Goal: Transaction & Acquisition: Purchase product/service

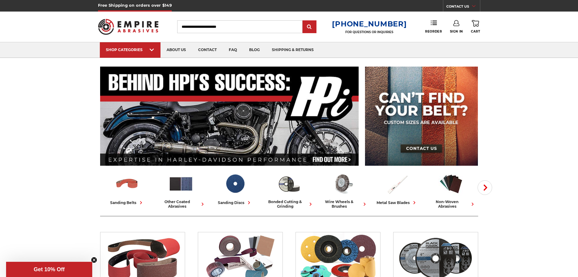
click at [458, 23] on icon at bounding box center [457, 23] width 6 height 6
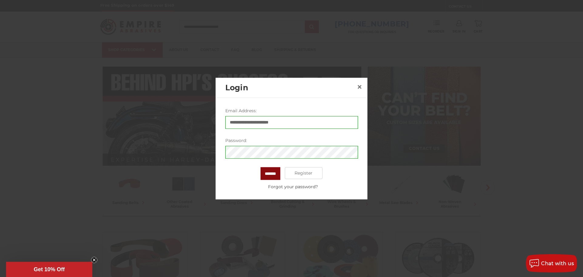
click at [266, 171] on input "*******" at bounding box center [270, 173] width 20 height 13
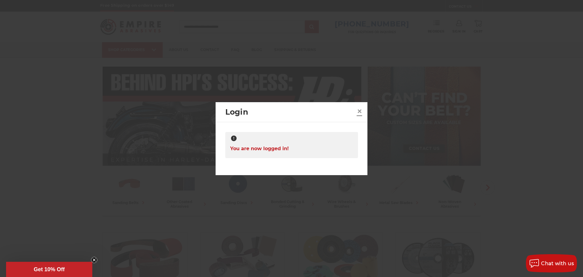
click at [361, 108] on span "×" at bounding box center [359, 111] width 5 height 12
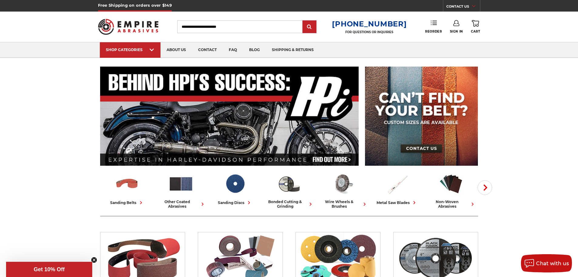
click at [433, 27] on link "Reorder" at bounding box center [433, 26] width 17 height 13
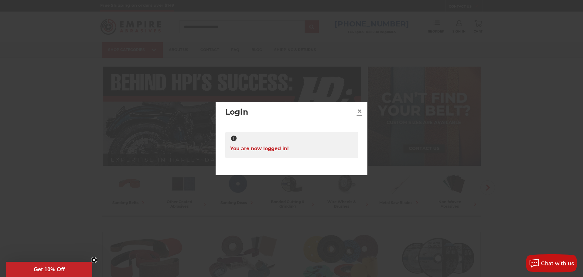
click at [357, 111] on span "×" at bounding box center [359, 111] width 5 height 12
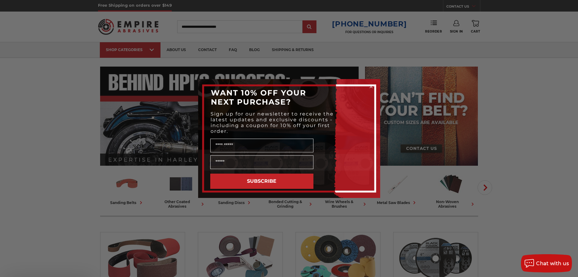
click at [435, 27] on div "Close dialog WANT 10% OFF YOUR NEXT PURCHASE? Sign up for our newsletter to rec…" at bounding box center [289, 138] width 578 height 277
click at [371, 86] on circle "Close dialog" at bounding box center [371, 87] width 6 height 6
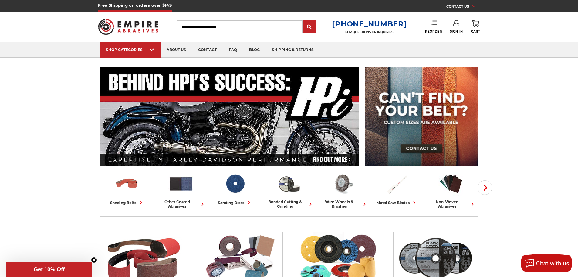
click at [432, 26] on link "Reorder" at bounding box center [433, 26] width 17 height 13
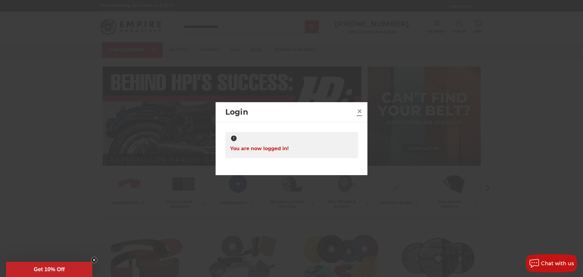
click at [355, 110] on link "×" at bounding box center [360, 111] width 10 height 10
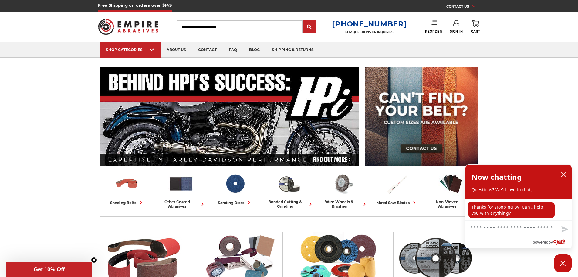
click at [459, 25] on use at bounding box center [457, 23] width 6 height 6
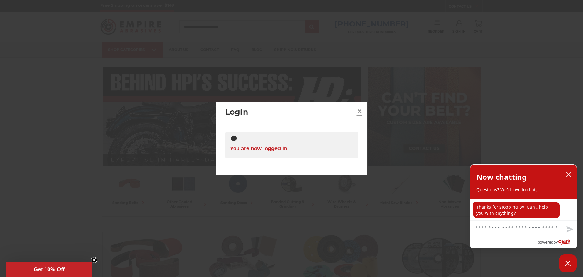
click at [362, 112] on span "×" at bounding box center [359, 111] width 5 height 12
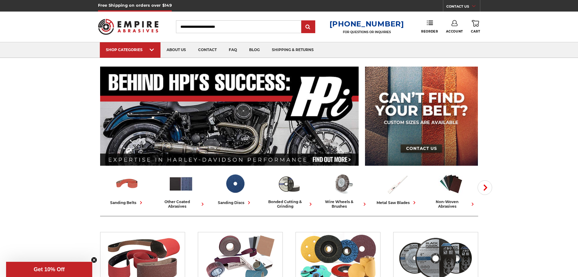
click at [453, 27] on link "Account" at bounding box center [454, 26] width 17 height 13
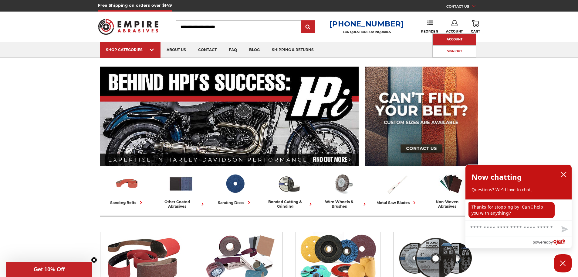
click at [455, 38] on link "Account" at bounding box center [454, 40] width 43 height 12
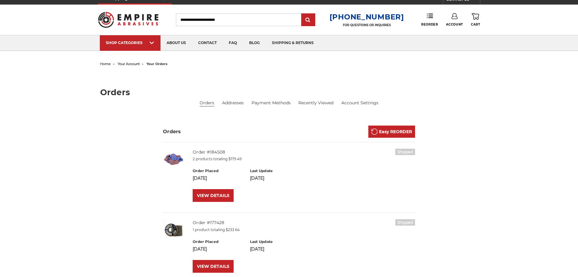
scroll to position [30, 0]
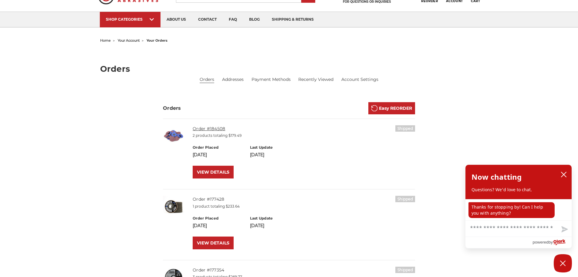
click at [202, 128] on link "Order #184508" at bounding box center [209, 128] width 32 height 5
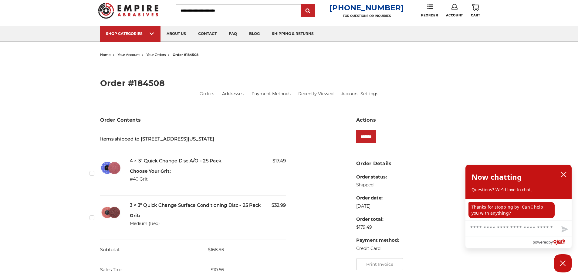
scroll to position [30, 0]
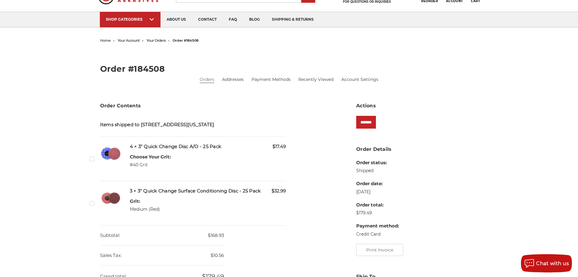
click at [143, 146] on h5 "4 × 3" Quick Change Disc A/O - 25 Pack" at bounding box center [208, 146] width 156 height 7
click at [171, 148] on h5 "4 × 3" Quick Change Disc A/O - 25 Pack" at bounding box center [208, 146] width 156 height 7
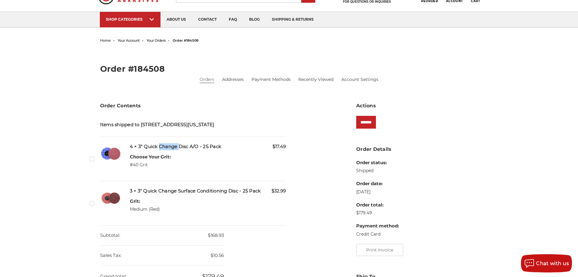
click at [114, 149] on img at bounding box center [110, 153] width 21 height 21
click at [106, 155] on img at bounding box center [110, 153] width 21 height 21
click at [106, 154] on img at bounding box center [110, 153] width 21 height 21
click at [161, 141] on li "Checkbox 500478 label $17.49 4 × 3" Quick Change Disc A/O - 25 Pack Choose Your…" at bounding box center [193, 159] width 186 height 44
click at [159, 143] on h5 "4 × 3" Quick Change Disc A/O - 25 Pack" at bounding box center [208, 146] width 156 height 7
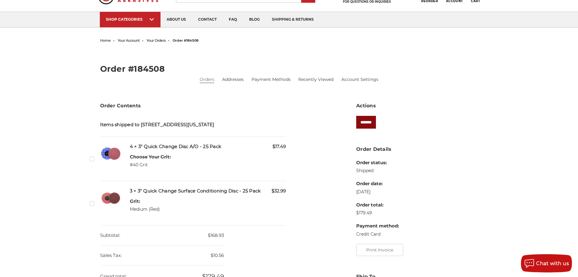
click at [366, 127] on input "*******" at bounding box center [366, 122] width 20 height 13
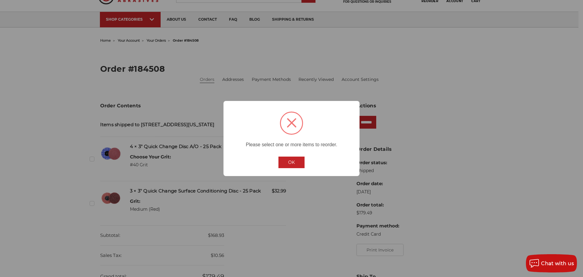
click at [294, 158] on button "OK" at bounding box center [291, 162] width 26 height 12
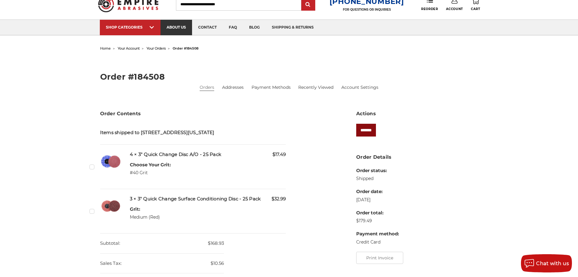
scroll to position [0, 0]
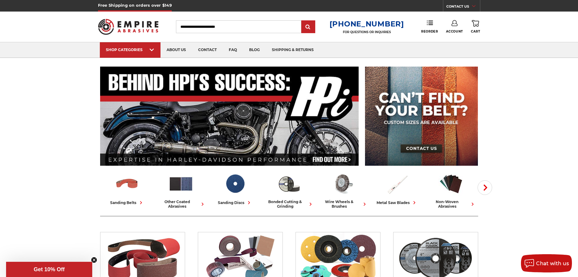
click at [211, 29] on input "Search" at bounding box center [238, 26] width 125 height 13
type input "**********"
click at [302, 21] on input "submit" at bounding box center [308, 27] width 12 height 12
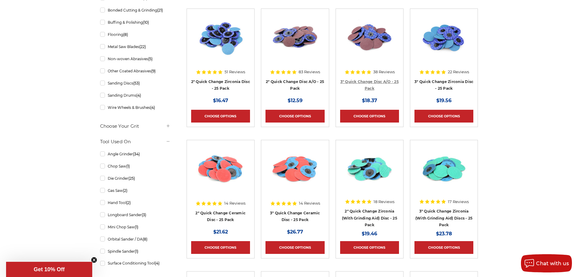
scroll to position [152, 0]
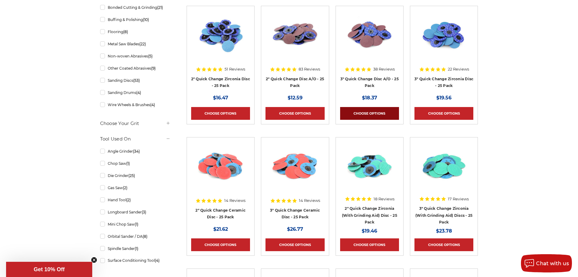
click at [381, 110] on link "Choose Options" at bounding box center [369, 113] width 59 height 13
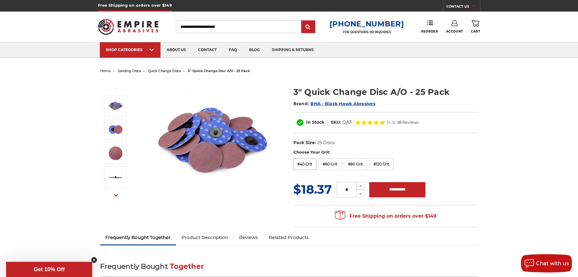
click at [301, 168] on label "#40 Grit" at bounding box center [305, 164] width 23 height 12
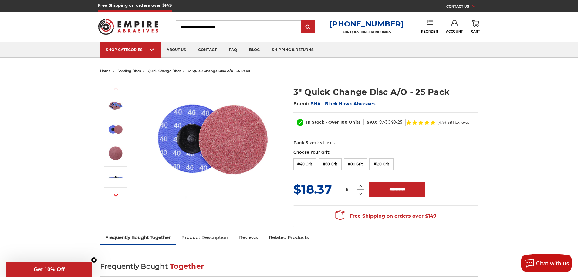
click at [359, 185] on icon at bounding box center [361, 185] width 5 height 5
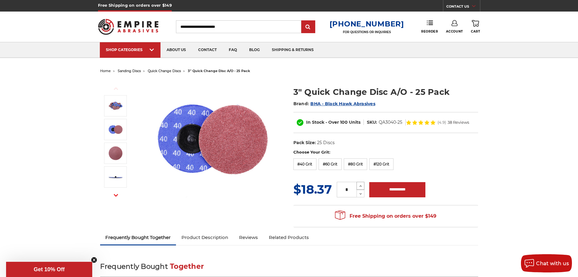
click at [359, 185] on icon at bounding box center [361, 185] width 5 height 5
type input "*"
click at [393, 190] on input "**********" at bounding box center [397, 189] width 56 height 15
type input "**********"
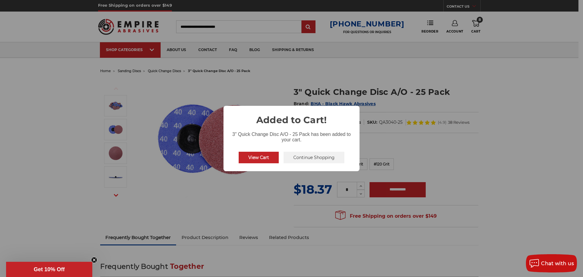
click at [260, 159] on button "View Cart" at bounding box center [259, 157] width 40 height 12
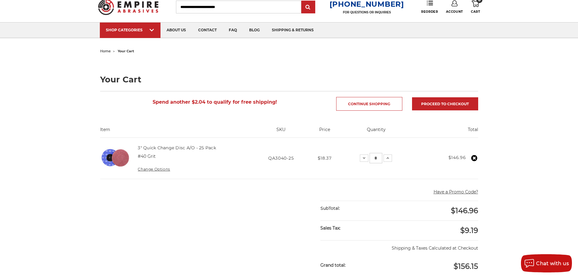
scroll to position [30, 0]
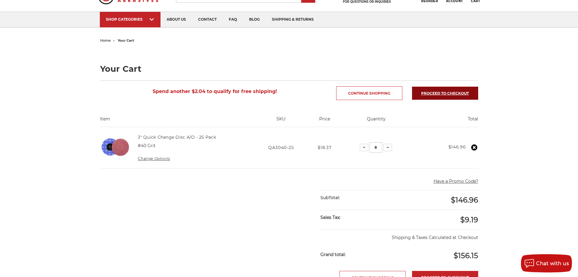
click at [452, 94] on link "Proceed to checkout" at bounding box center [445, 93] width 66 height 13
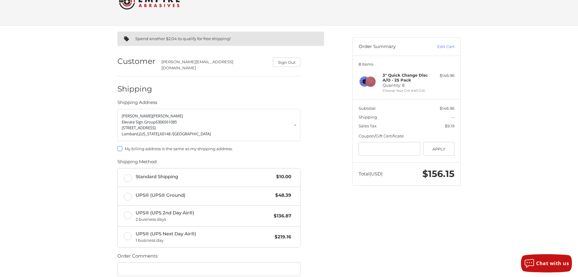
scroll to position [61, 0]
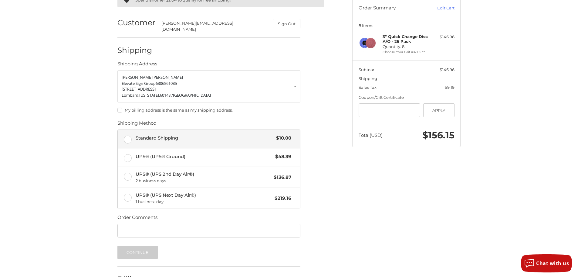
click at [128, 135] on label "Standard Shipping $10.00" at bounding box center [209, 139] width 182 height 18
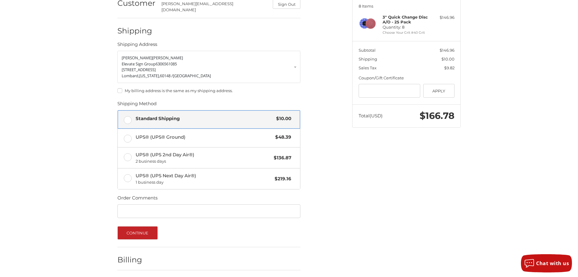
scroll to position [91, 0]
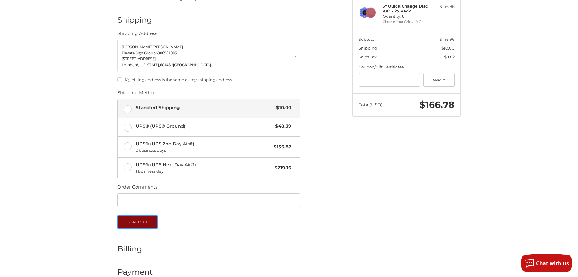
click at [144, 216] on button "Continue" at bounding box center [137, 221] width 40 height 13
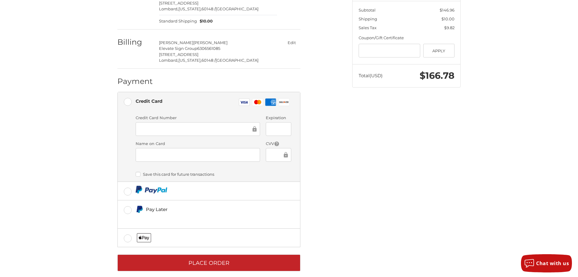
scroll to position [124, 0]
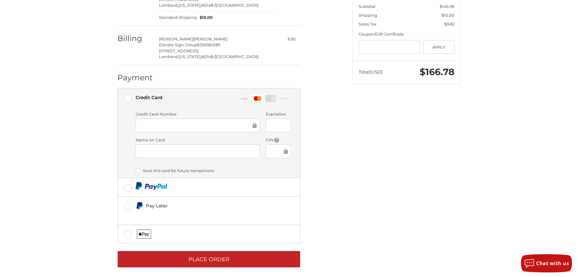
click at [349, 180] on div "Spend another $2.04 to qualify for free shipping! Customer mike@elevatesigngrou…" at bounding box center [289, 102] width 364 height 356
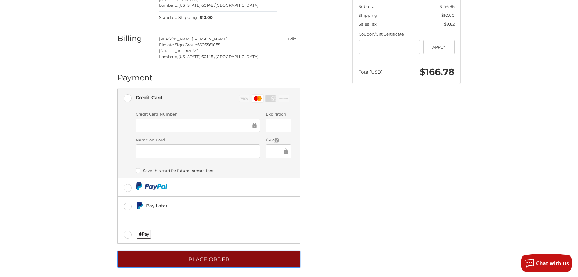
click at [205, 258] on button "Place Order" at bounding box center [208, 258] width 183 height 17
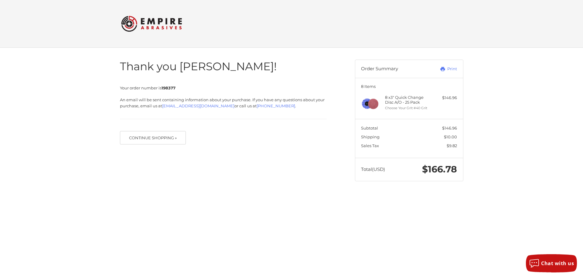
click at [247, 137] on form "Continue Shopping »" at bounding box center [223, 140] width 207 height 19
click at [454, 70] on link "Print" at bounding box center [442, 69] width 30 height 6
